Goal: Check status

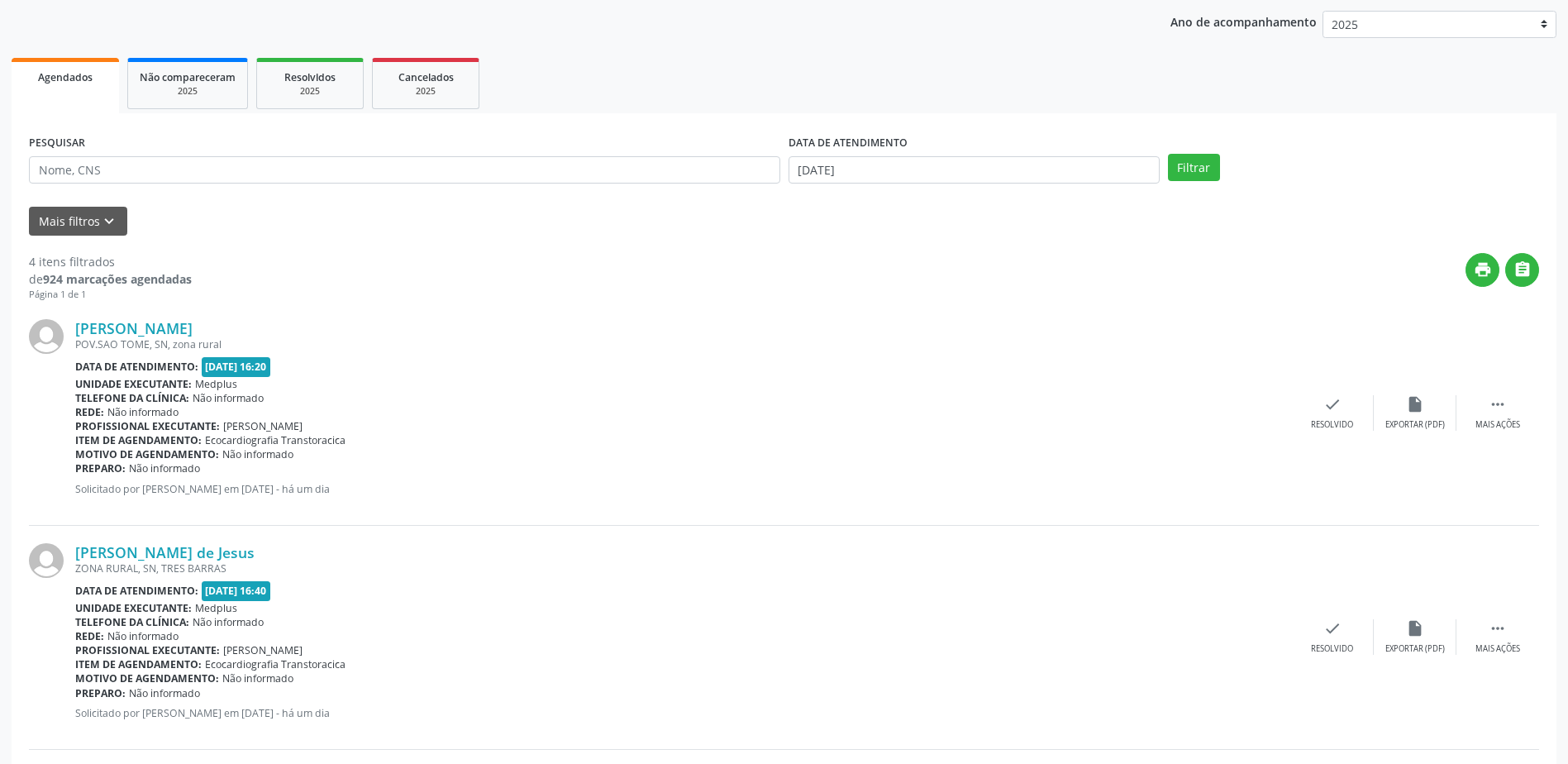
scroll to position [73, 0]
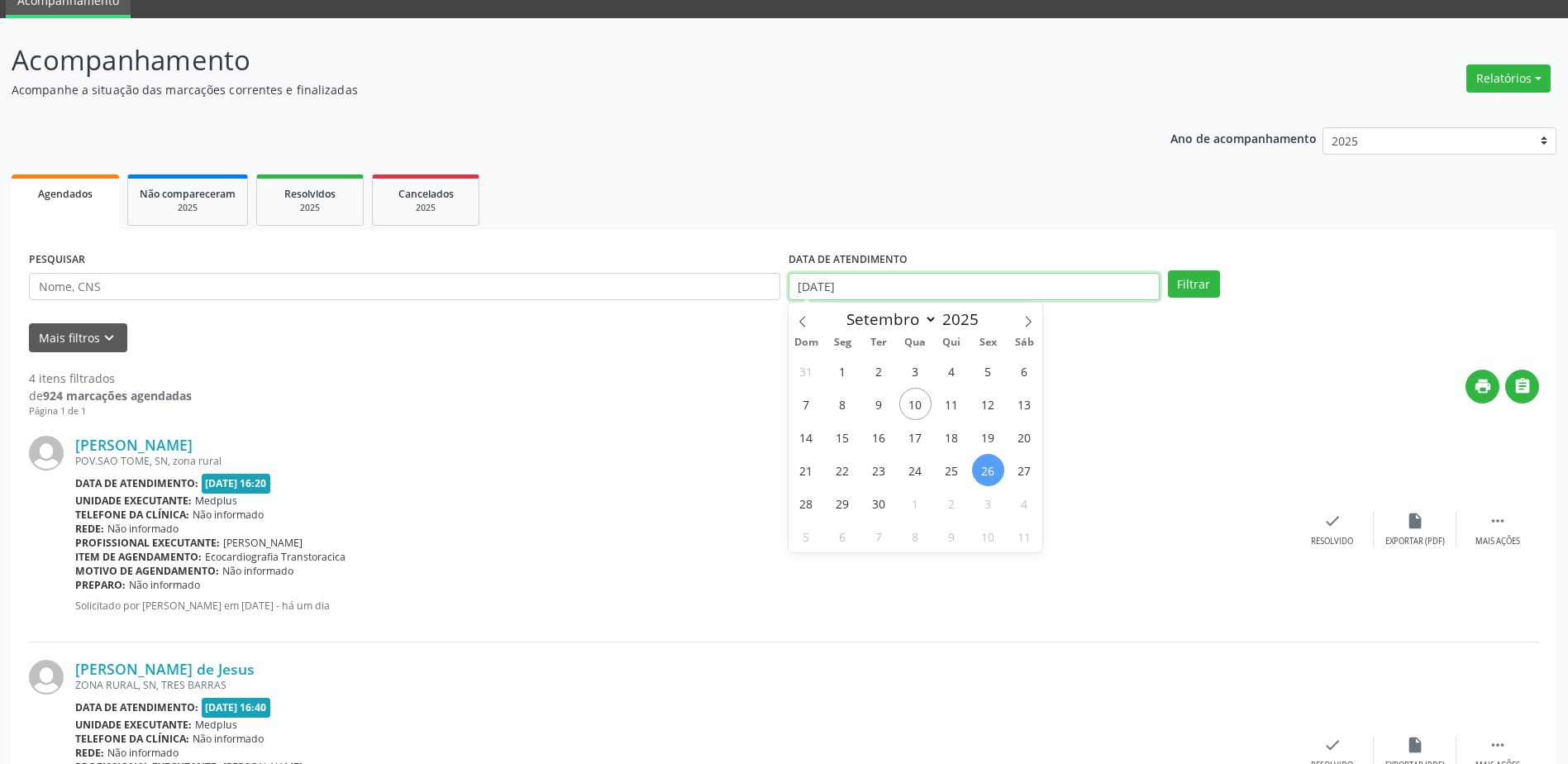
click at [908, 276] on input "[DATE]" at bounding box center [974, 286] width 371 height 28
click at [889, 477] on span "23" at bounding box center [878, 470] width 32 height 32
type input "23/09/2025"
click at [889, 477] on span "23" at bounding box center [878, 470] width 32 height 32
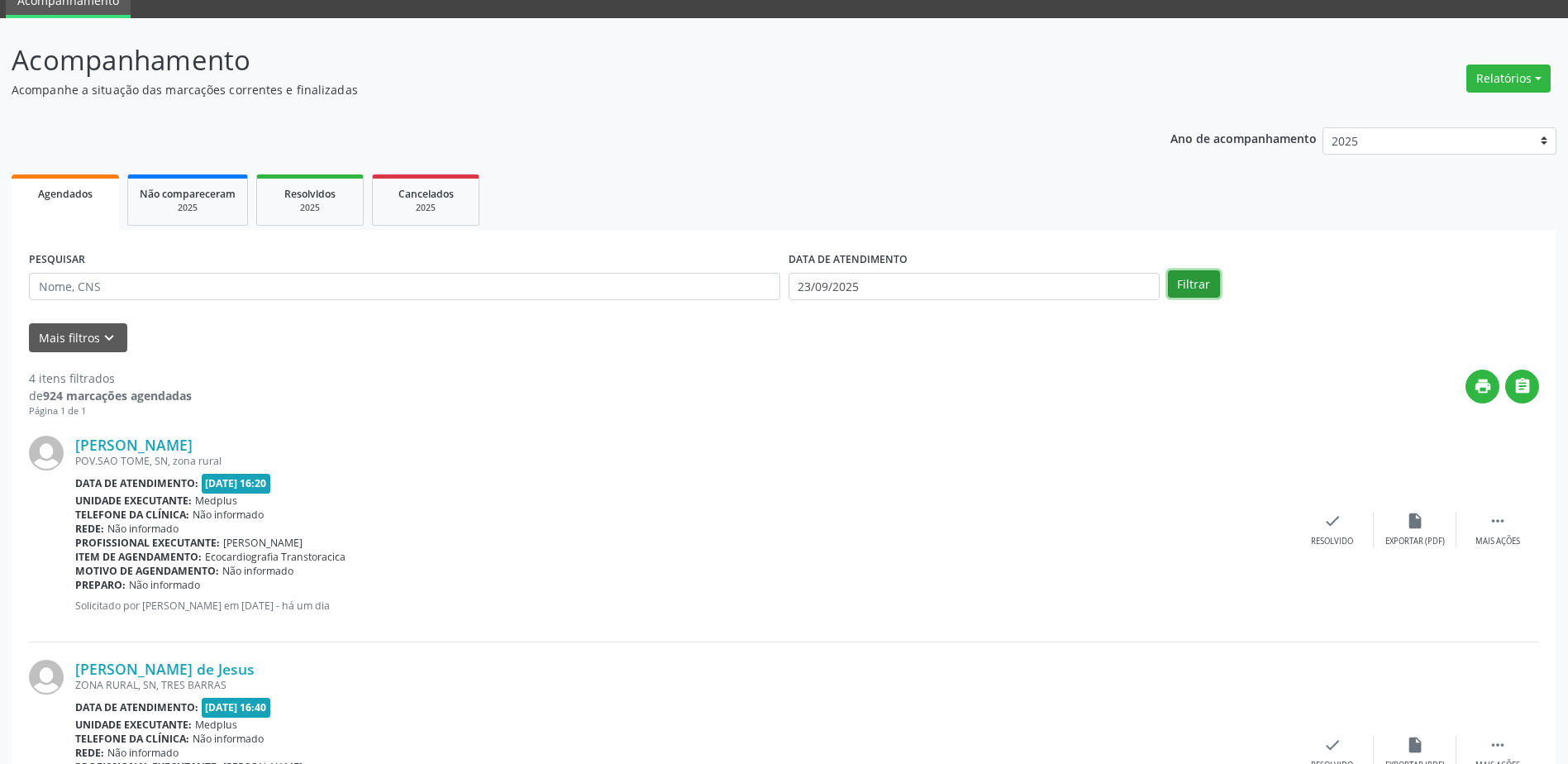
click at [1207, 290] on button "Filtrar" at bounding box center [1193, 284] width 52 height 28
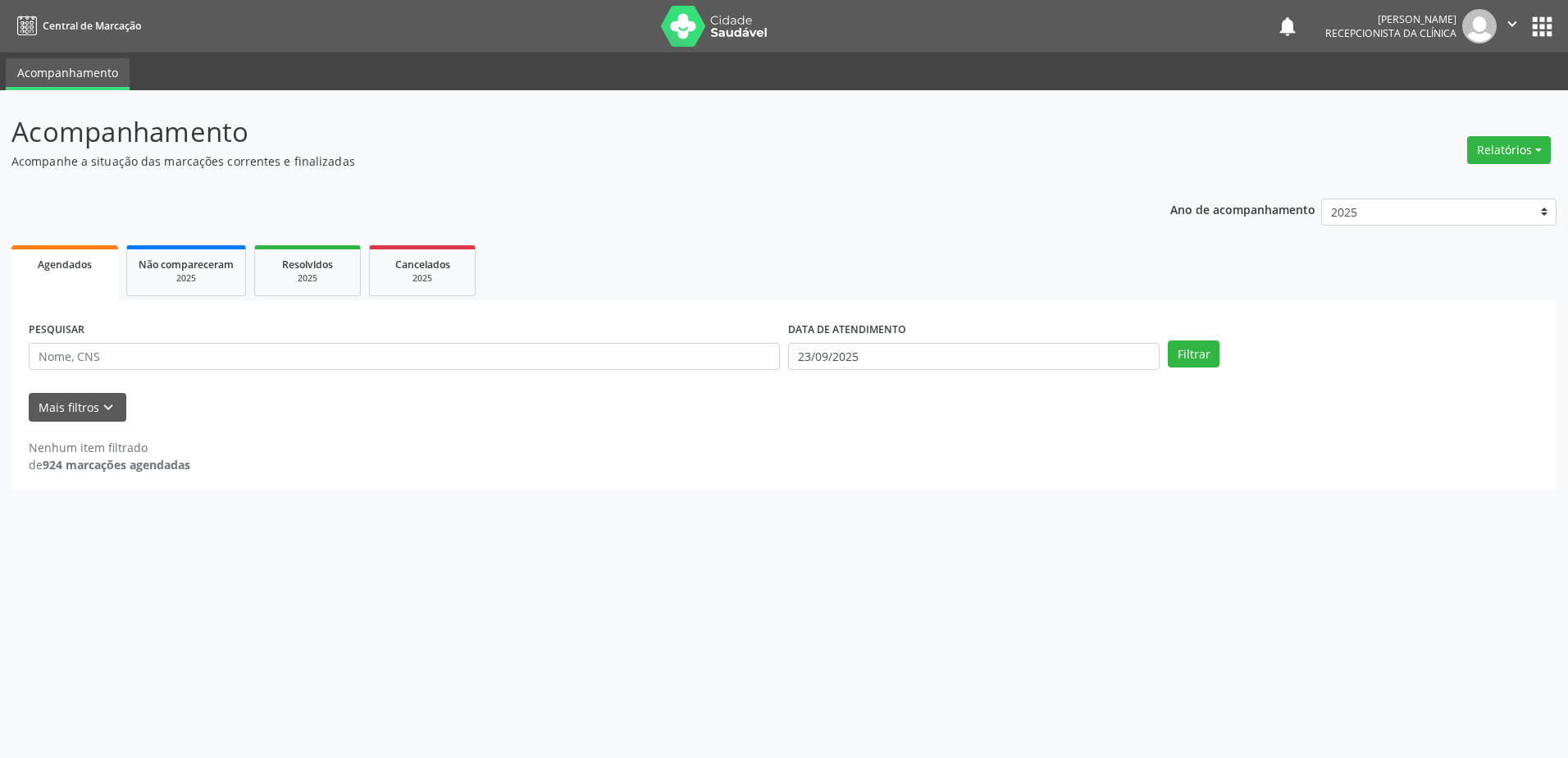
click at [934, 340] on div "DATA DE ATENDIMENTO" at bounding box center [974, 330] width 371 height 25
click at [935, 347] on input "23/09/2025" at bounding box center [974, 356] width 371 height 28
click at [904, 537] on span "24" at bounding box center [908, 538] width 32 height 32
type input "[DATE]"
click at [1179, 353] on button "Filtrar" at bounding box center [1194, 354] width 51 height 28
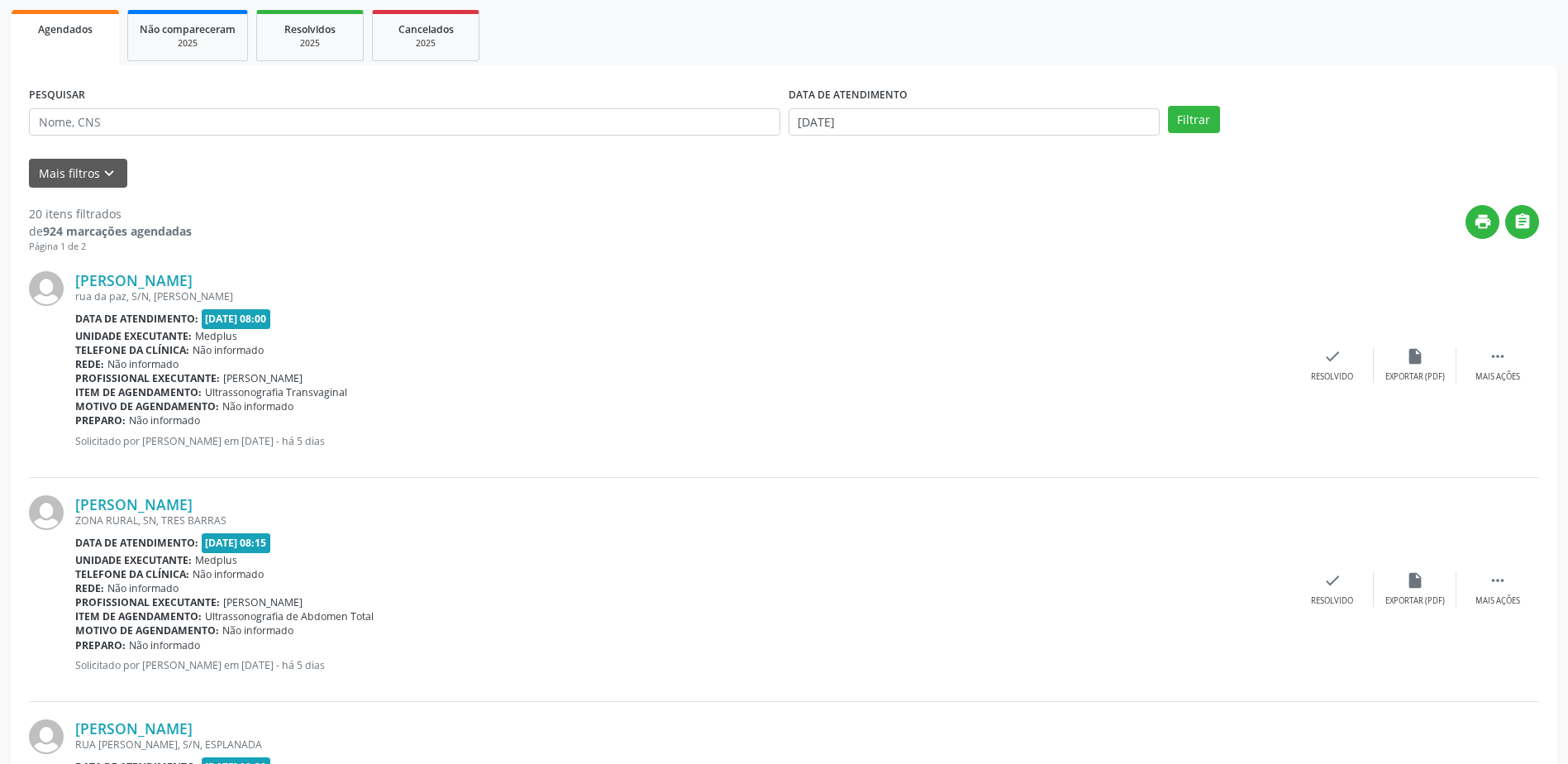
scroll to position [330, 0]
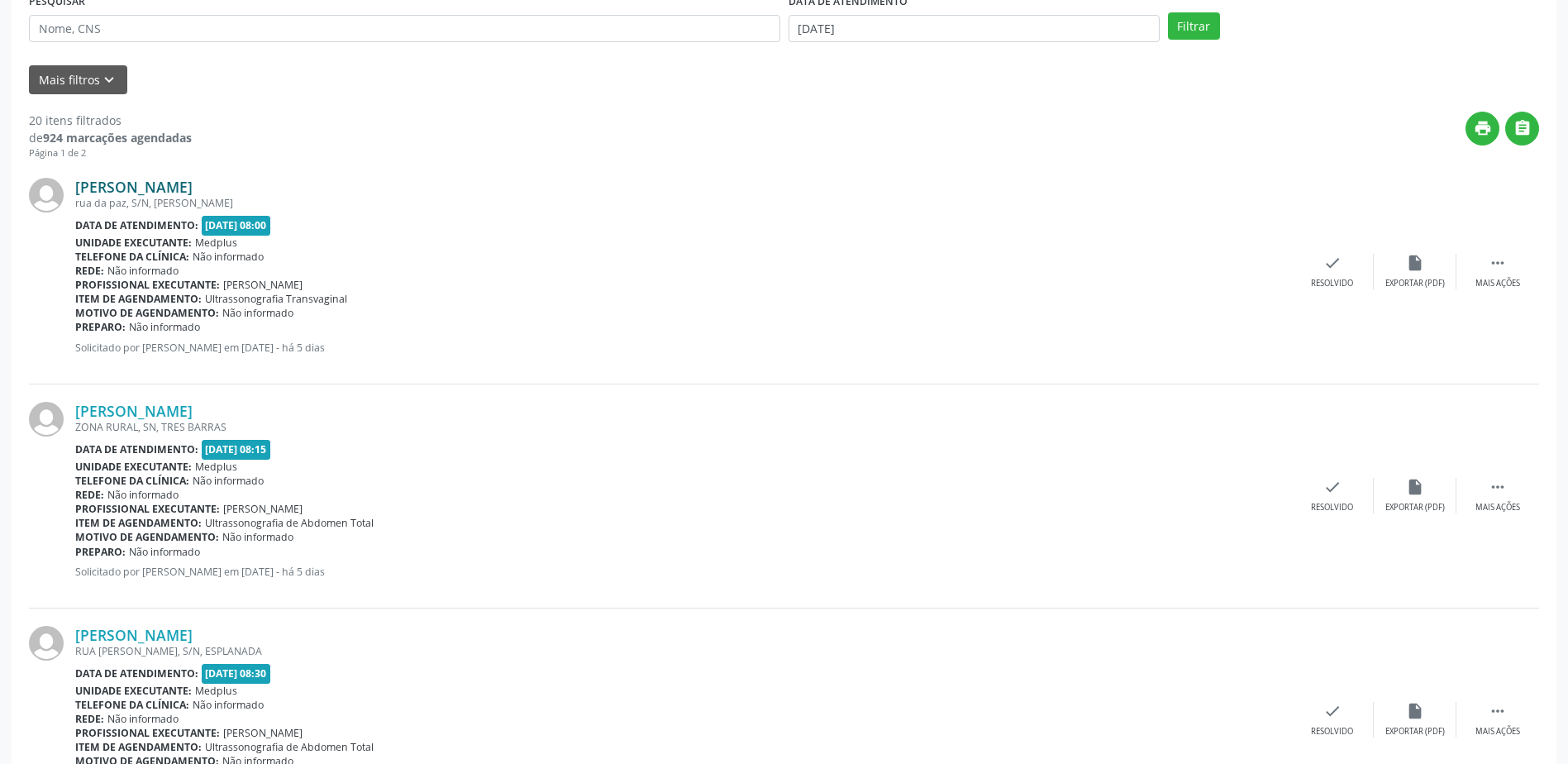
click at [142, 188] on link "[PERSON_NAME]" at bounding box center [134, 186] width 117 height 19
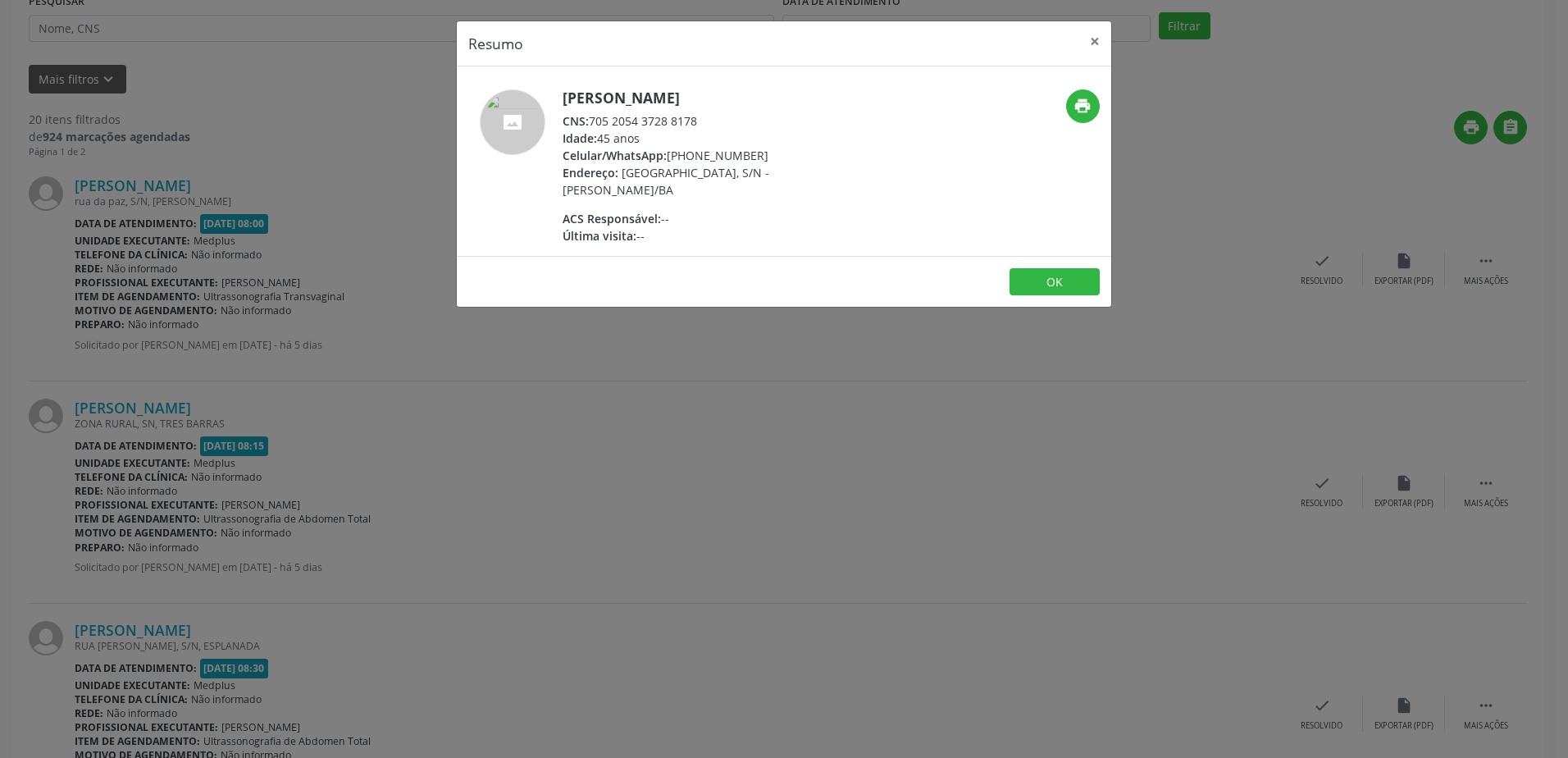
click at [706, 404] on div "Resumo × [PERSON_NAME] CNS: 705 2054 3728 8178 Idade: 45 anos Celular/WhatsApp:…" at bounding box center [784, 379] width 1568 height 758
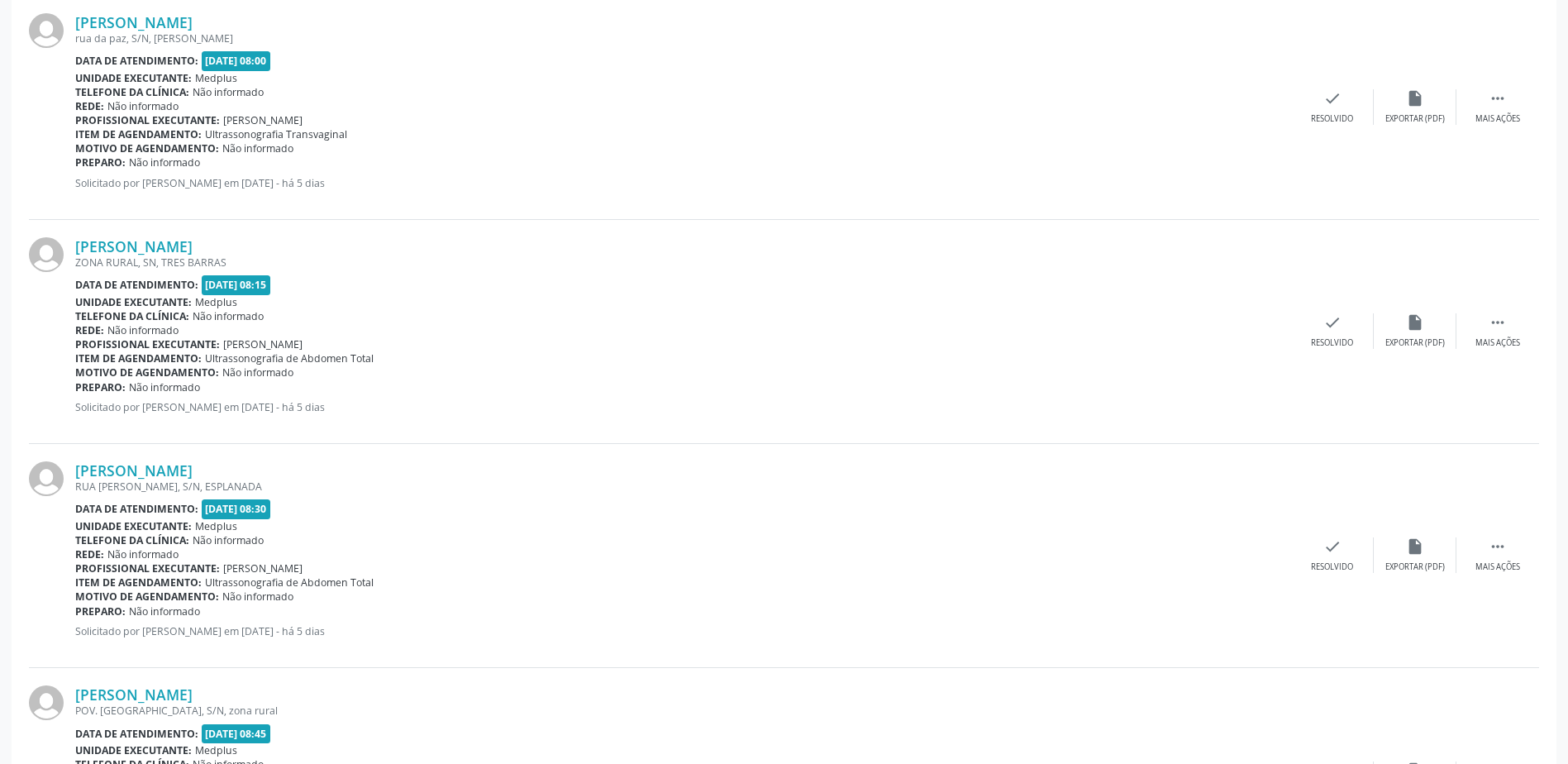
scroll to position [496, 0]
click at [138, 255] on div "ZONA RURAL, SN, TRES BARRAS" at bounding box center [682, 261] width 1215 height 14
click at [182, 237] on link "[PERSON_NAME]" at bounding box center [134, 246] width 117 height 19
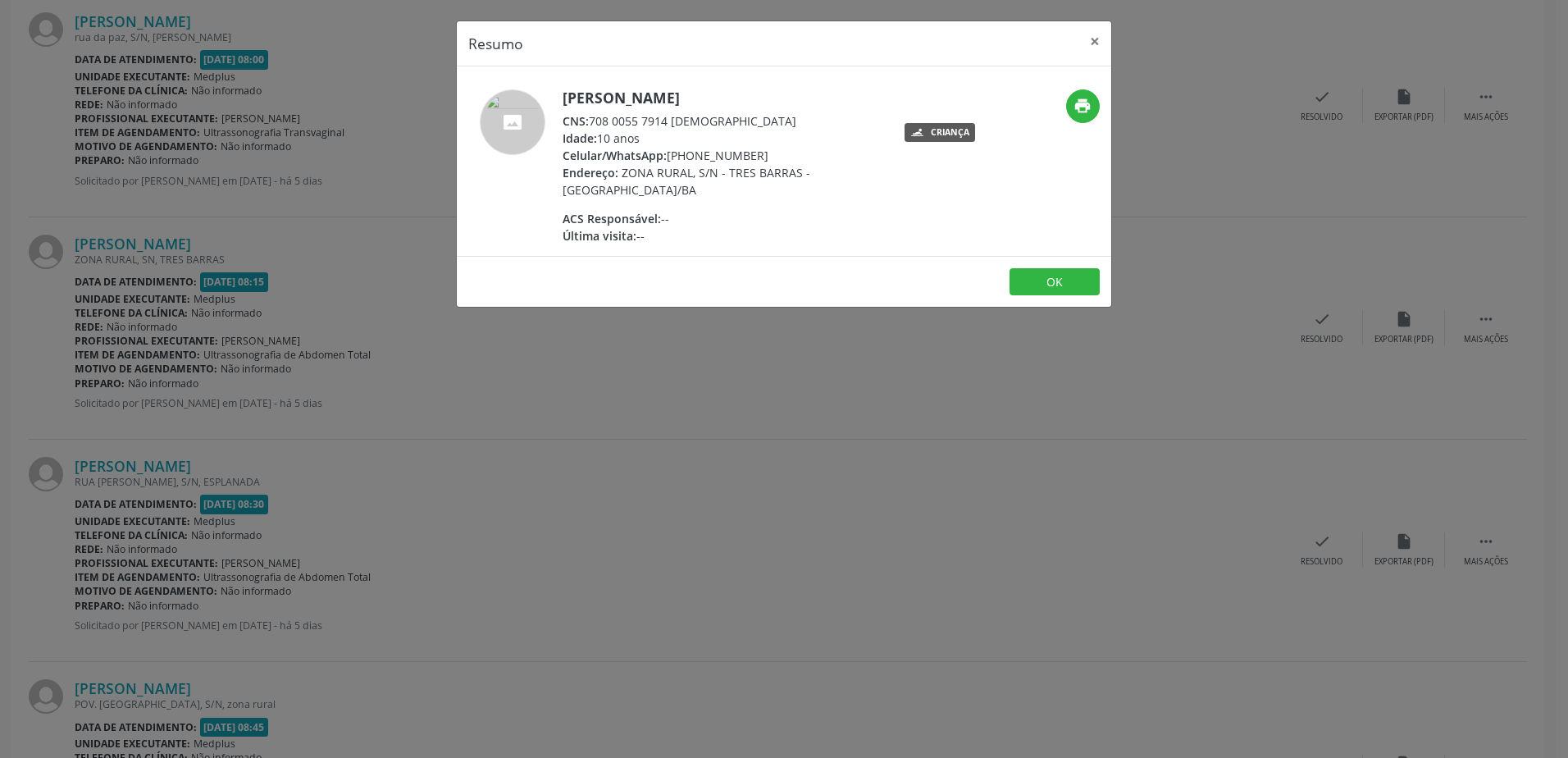
click at [606, 396] on div "Resumo × [PERSON_NAME] CNS: 708 0055 7914 1130 Idade: 10 anos Celular/WhatsApp:…" at bounding box center [784, 379] width 1568 height 758
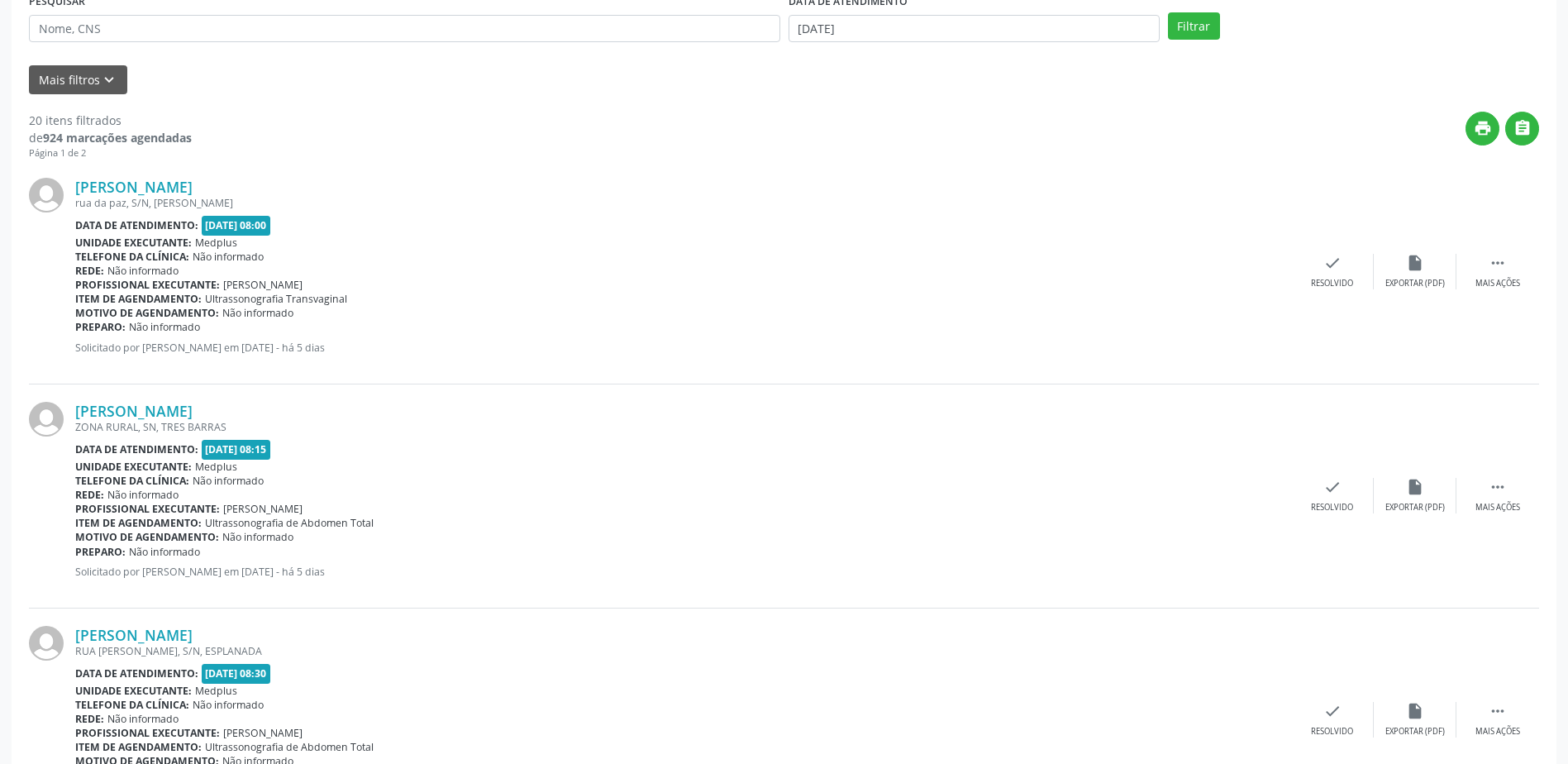
scroll to position [744, 0]
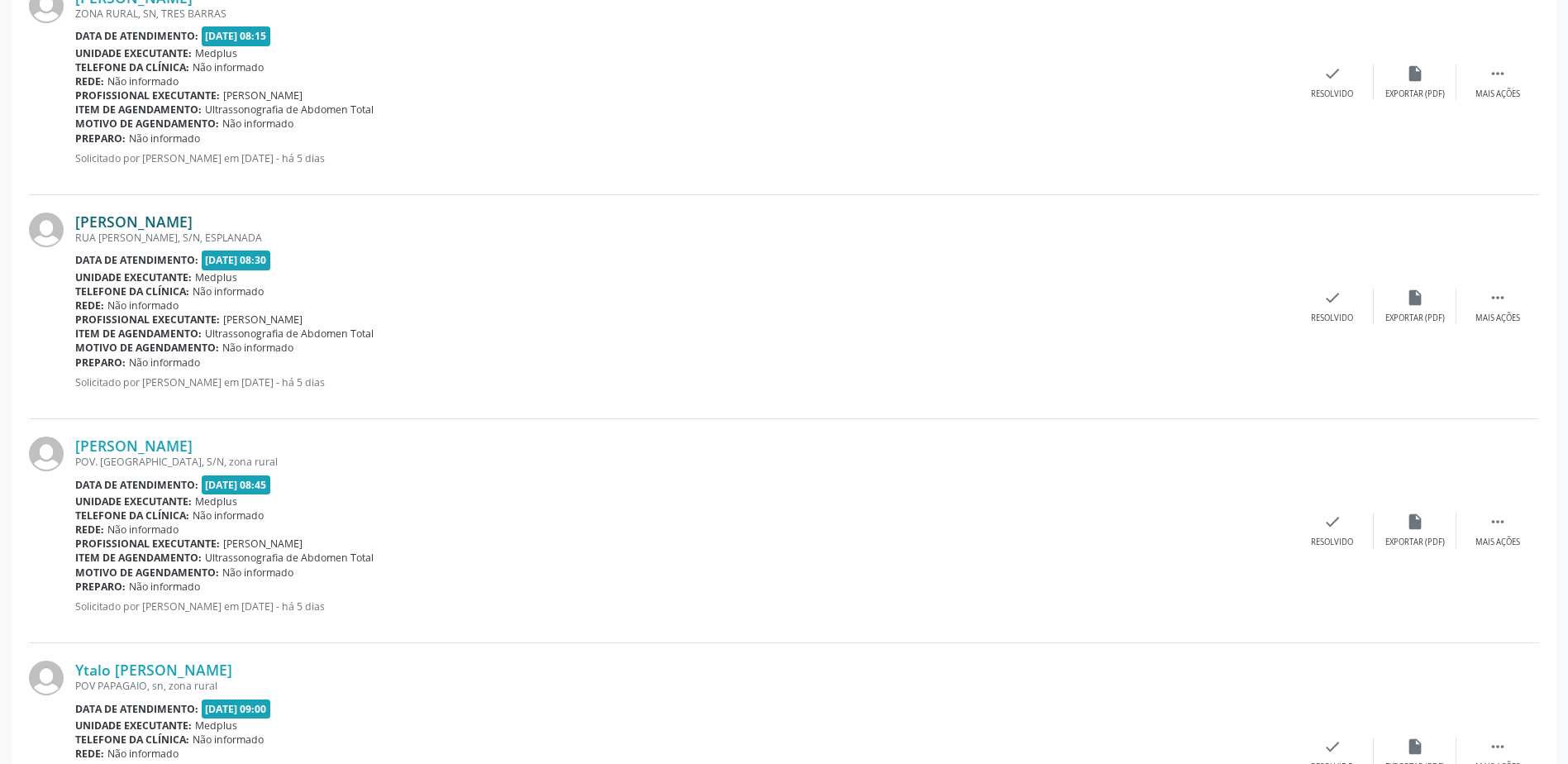
click at [134, 216] on link "[PERSON_NAME]" at bounding box center [134, 221] width 117 height 19
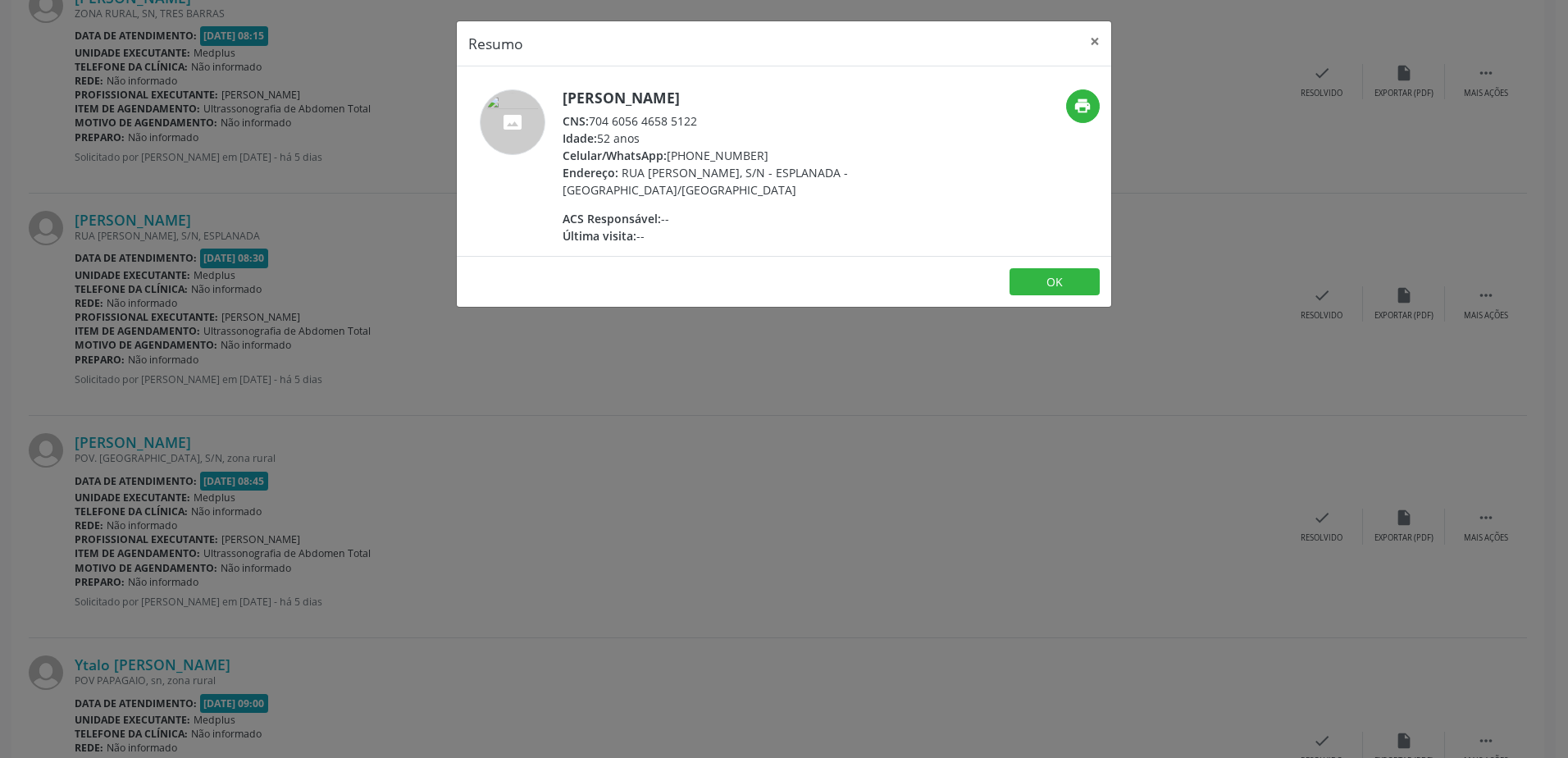
click at [888, 411] on div "Resumo × [PERSON_NAME] CNS: 704 6056 4658 5122 Idade: 52 anos Celular/WhatsApp:…" at bounding box center [784, 379] width 1568 height 758
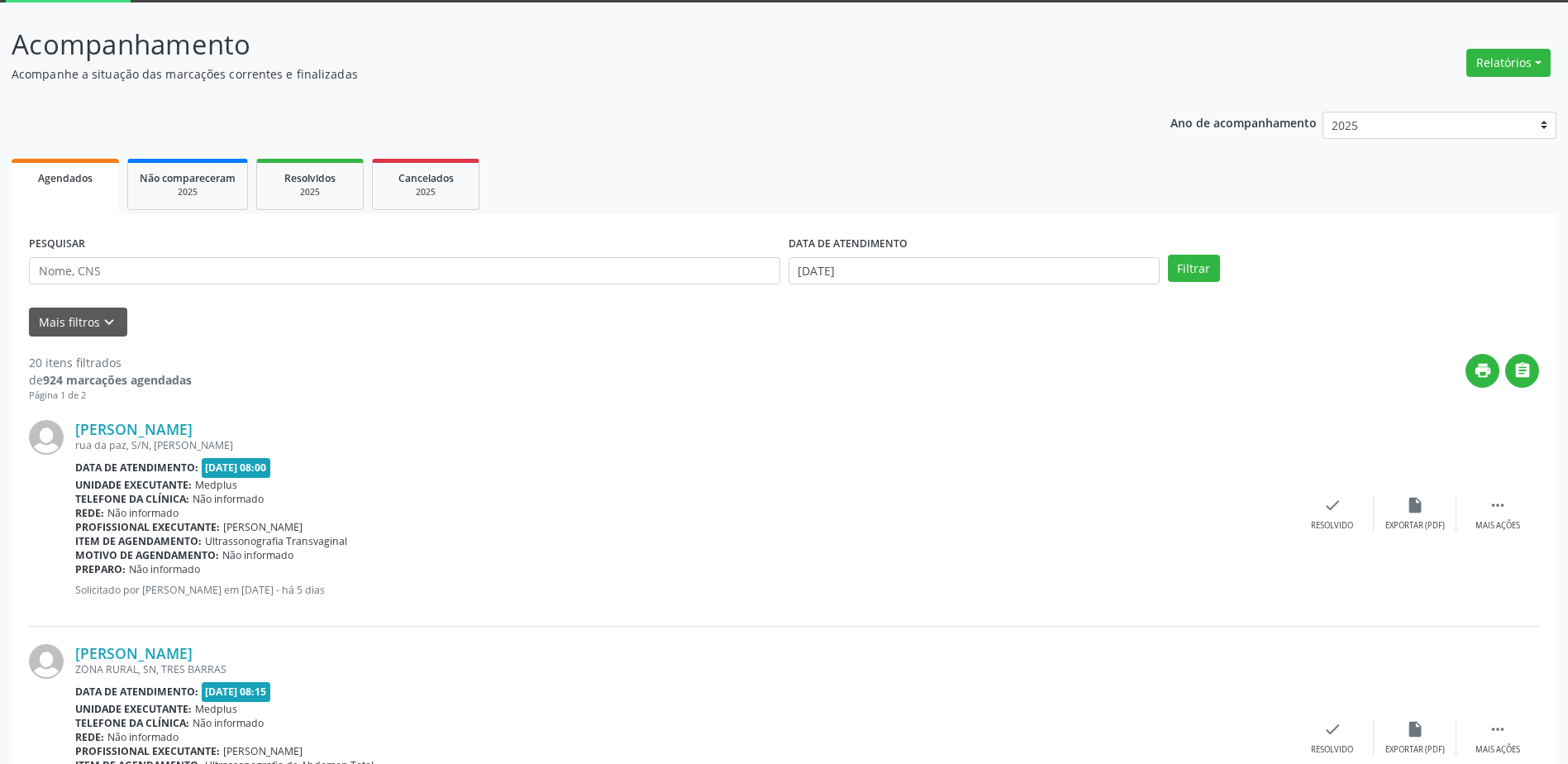
scroll to position [0, 0]
